Goal: Transaction & Acquisition: Purchase product/service

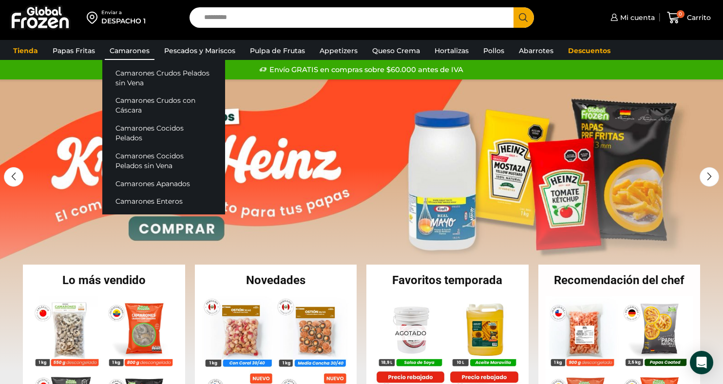
click at [116, 52] on link "Camarones" at bounding box center [130, 50] width 50 height 19
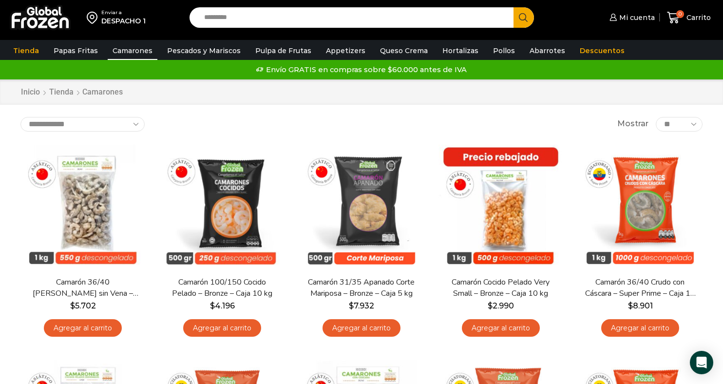
click at [216, 17] on input "Search input" at bounding box center [353, 17] width 309 height 20
click at [513, 7] on button "Search" at bounding box center [523, 17] width 20 height 20
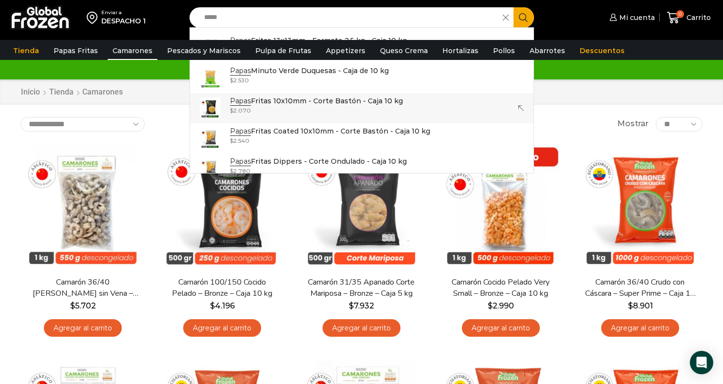
click at [326, 108] on div "$ 2.070" at bounding box center [316, 110] width 173 height 8
type input "**********"
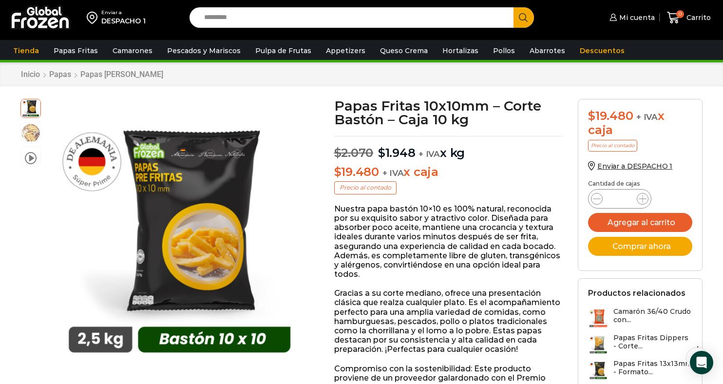
scroll to position [26, 0]
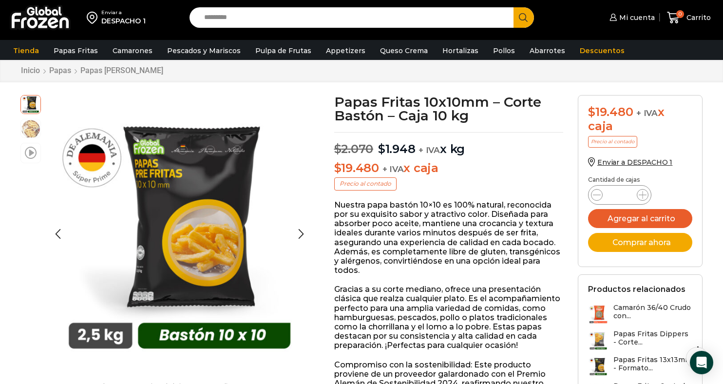
click at [30, 154] on span at bounding box center [31, 152] width 12 height 13
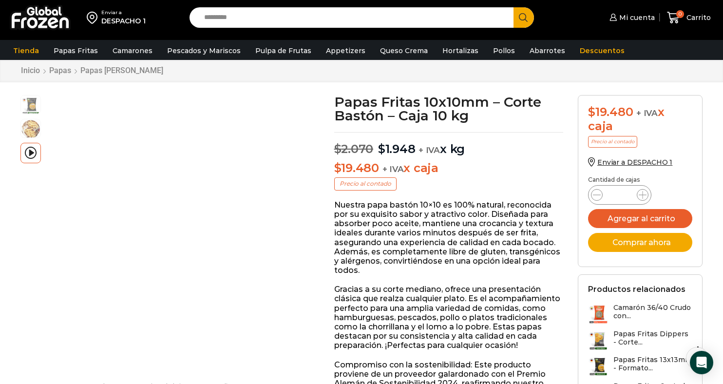
click at [36, 16] on img at bounding box center [40, 17] width 61 height 25
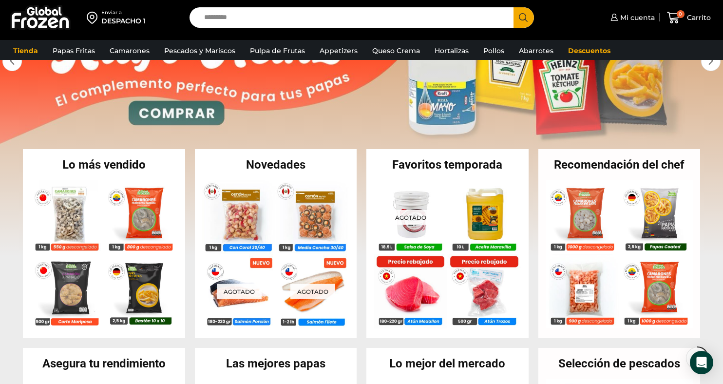
scroll to position [161, 0]
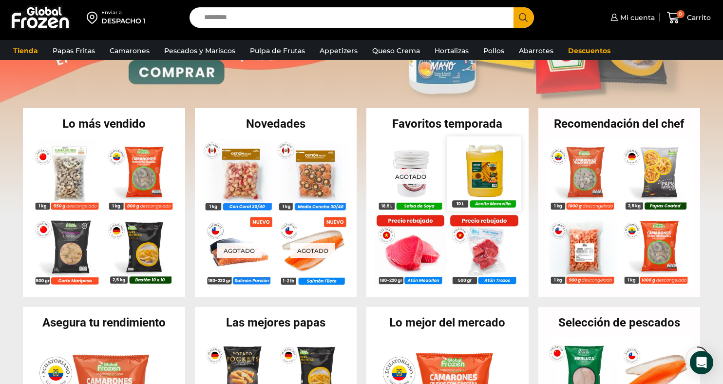
click at [476, 176] on img at bounding box center [484, 173] width 74 height 74
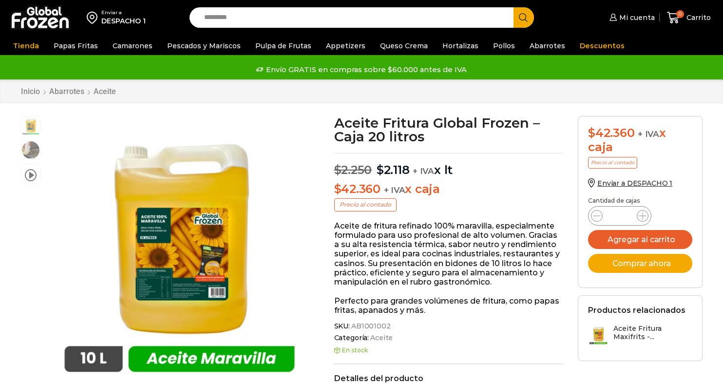
scroll to position [0, 0]
